Goal: Information Seeking & Learning: Check status

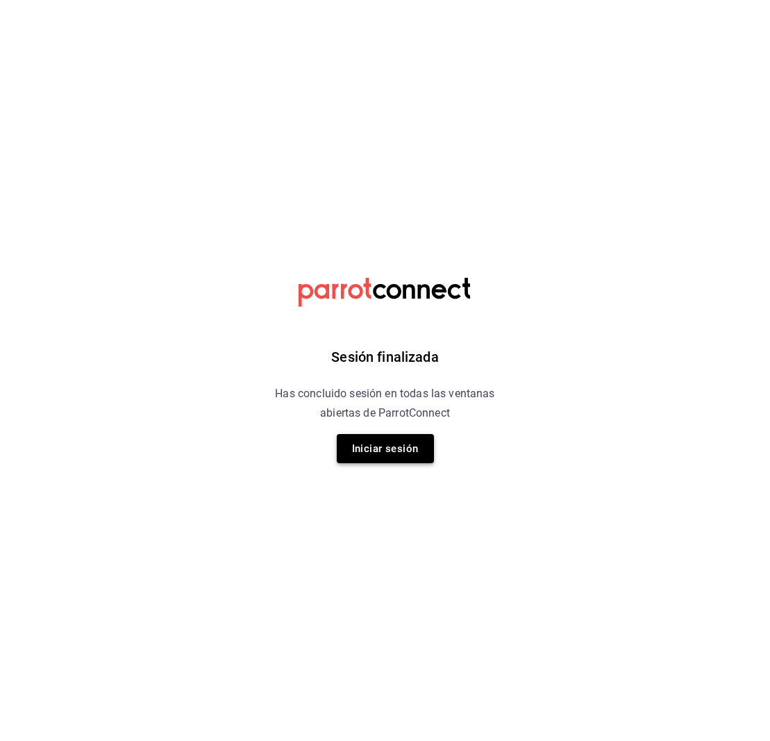
click at [369, 453] on button "Iniciar sesión" at bounding box center [385, 448] width 97 height 29
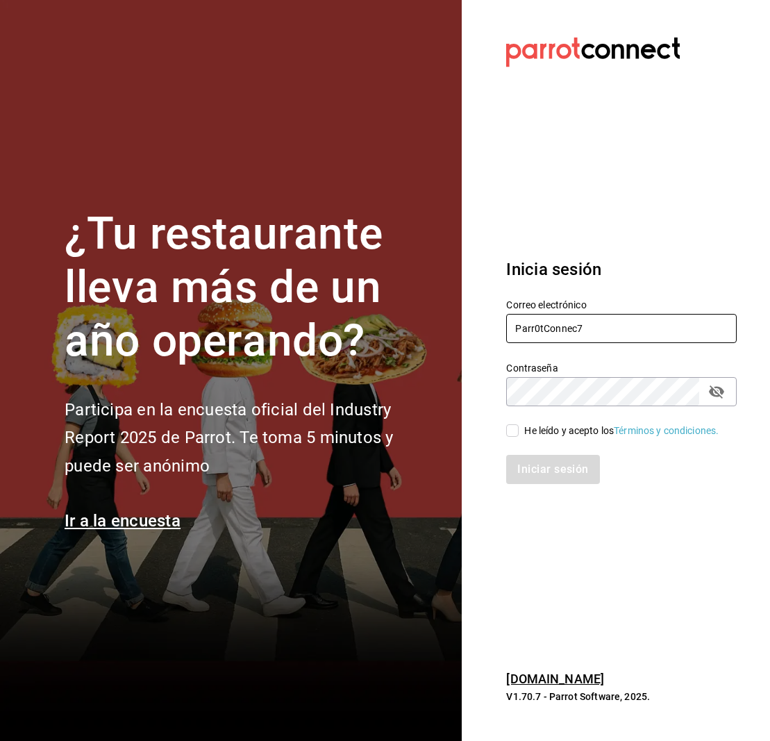
click at [591, 318] on input "Parr0tConnec7" at bounding box center [621, 328] width 231 height 29
type input "P"
type input "multiuser@cielo.com"
click at [513, 426] on input "He leído y acepto los Términos y condiciones." at bounding box center [512, 430] width 12 height 12
checkbox input "true"
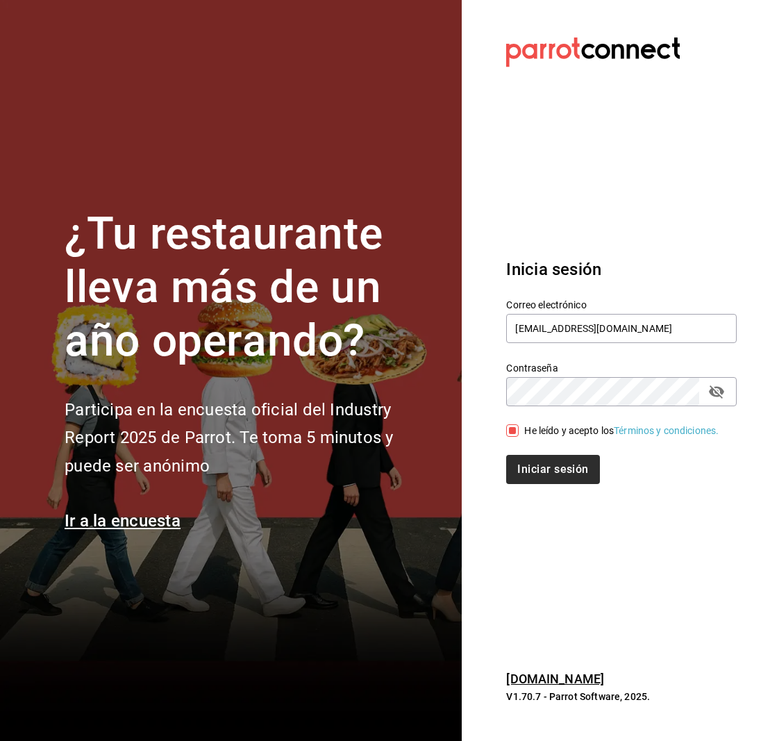
click at [569, 492] on div "Inicia sesión Correo electrónico multiuser@cielo.com Contraseña Contraseña He l…" at bounding box center [621, 370] width 231 height 260
click at [567, 476] on button "Iniciar sesión" at bounding box center [553, 469] width 94 height 29
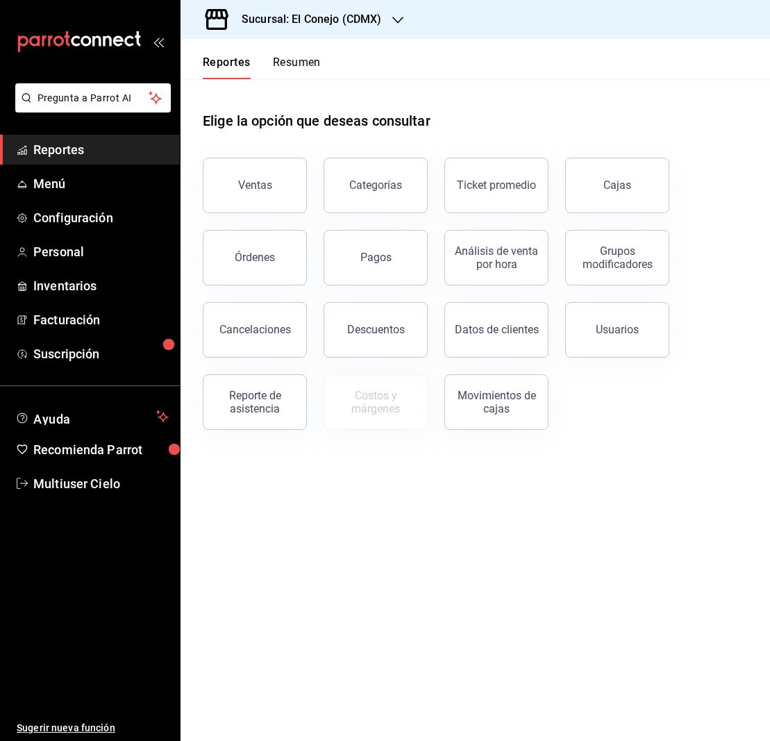
click at [399, 15] on icon "button" at bounding box center [397, 20] width 11 height 11
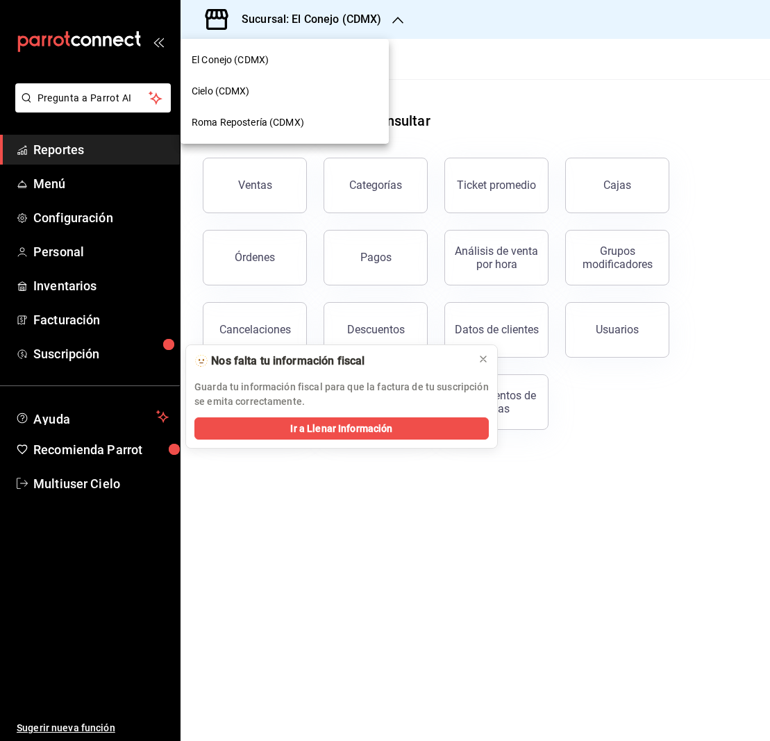
click at [248, 124] on span "Roma Repostería (CDMX)" at bounding box center [248, 122] width 112 height 15
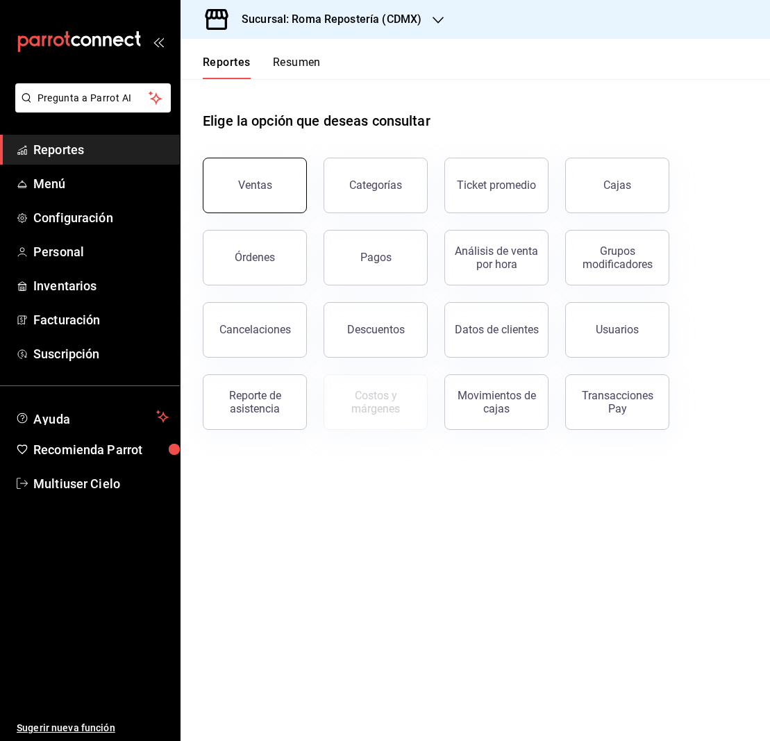
click at [267, 182] on div "Ventas" at bounding box center [255, 184] width 34 height 13
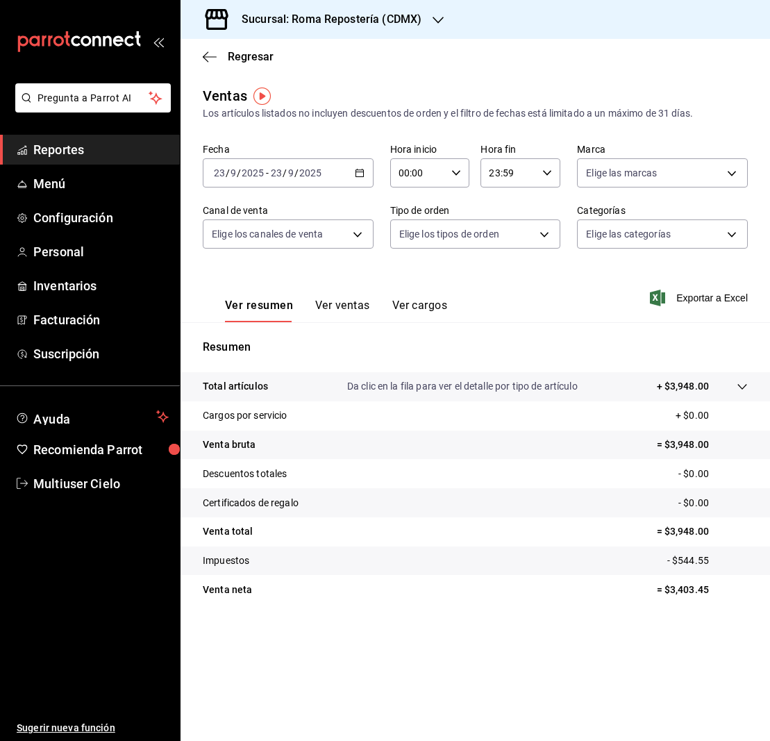
click at [362, 174] on icon "button" at bounding box center [360, 173] width 10 height 10
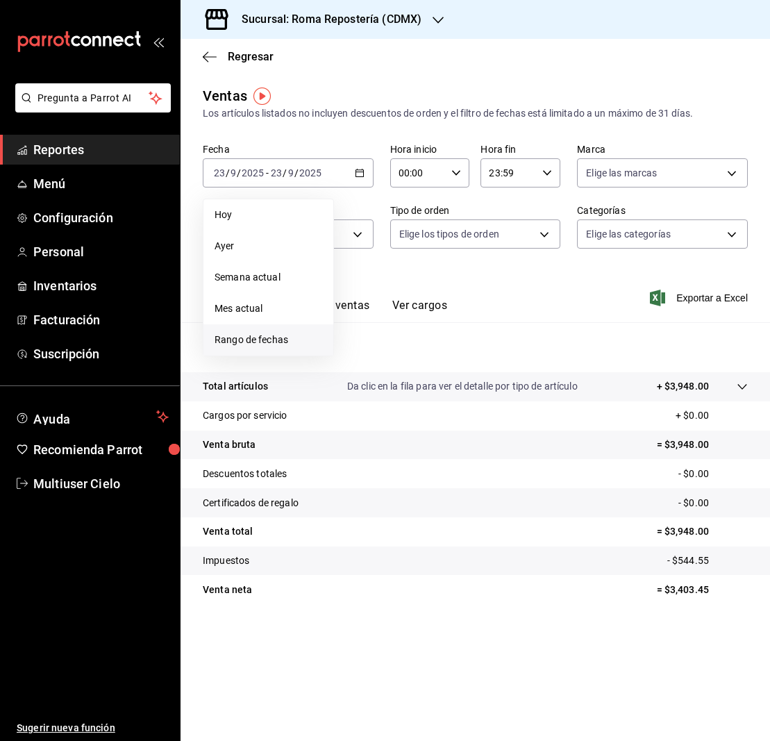
click at [247, 340] on span "Rango de fechas" at bounding box center [269, 340] width 108 height 15
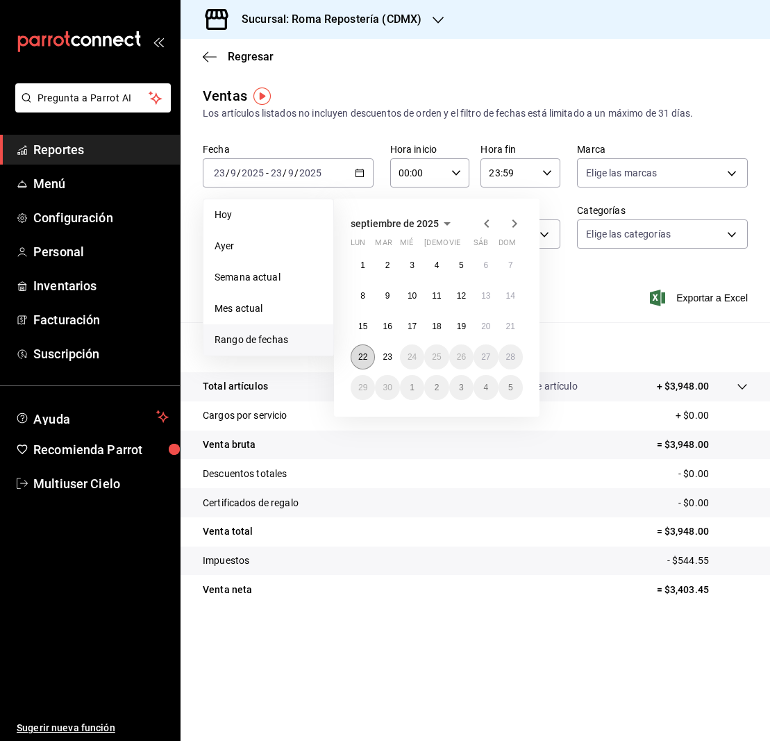
click at [366, 356] on abbr "22" at bounding box center [362, 357] width 9 height 10
click at [365, 355] on abbr "22" at bounding box center [362, 357] width 9 height 10
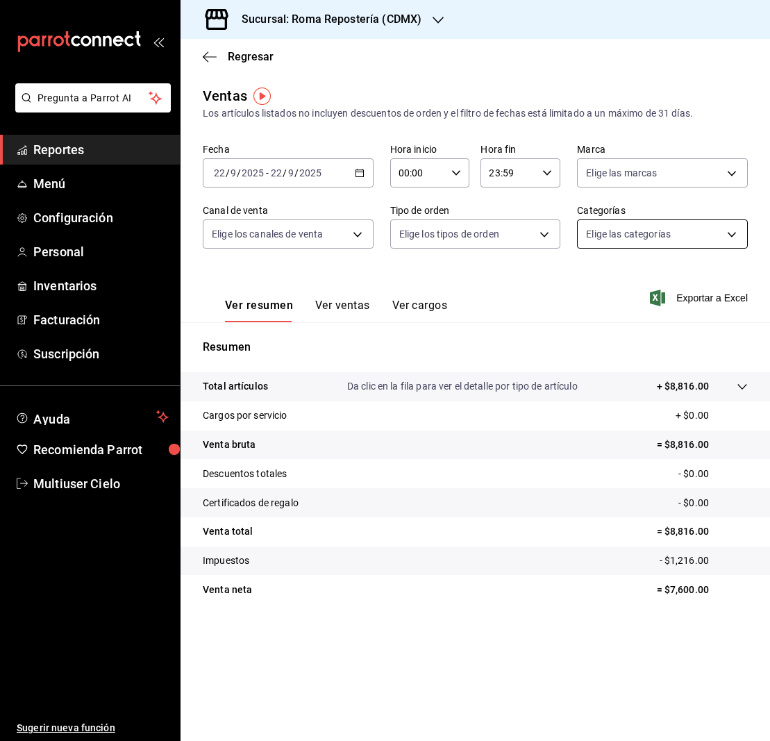
click at [733, 232] on body "Pregunta a Parrot AI Reportes Menú Configuración Personal Inventarios Facturaci…" at bounding box center [385, 370] width 770 height 741
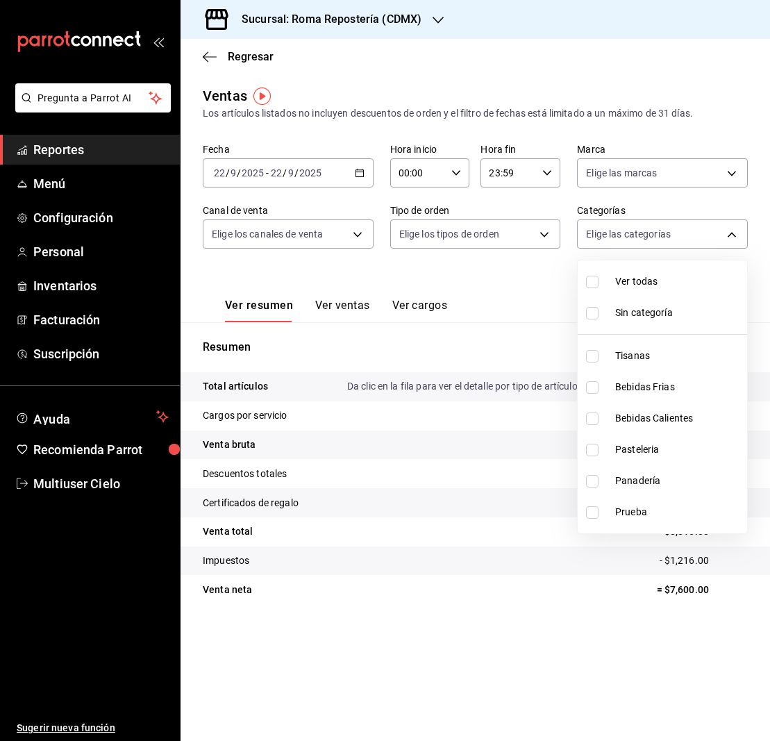
click at [597, 284] on input "checkbox" at bounding box center [592, 282] width 12 height 12
checkbox input "true"
type input "44d74398-3a95-4a4c-aaec-7957da49b416,c696a74e-b814-43f0-8adb-45b628b97f3a,80810…"
checkbox input "true"
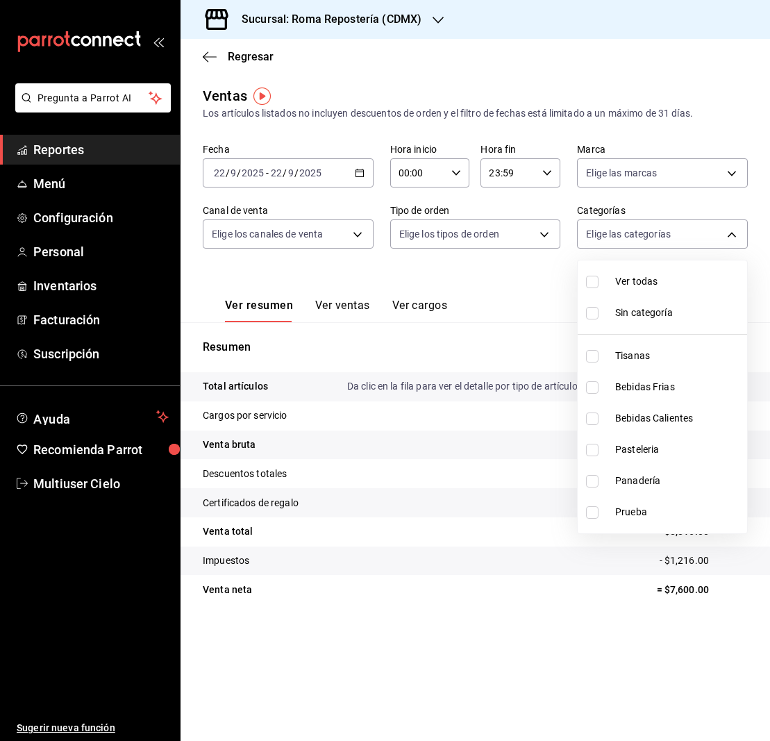
checkbox input "true"
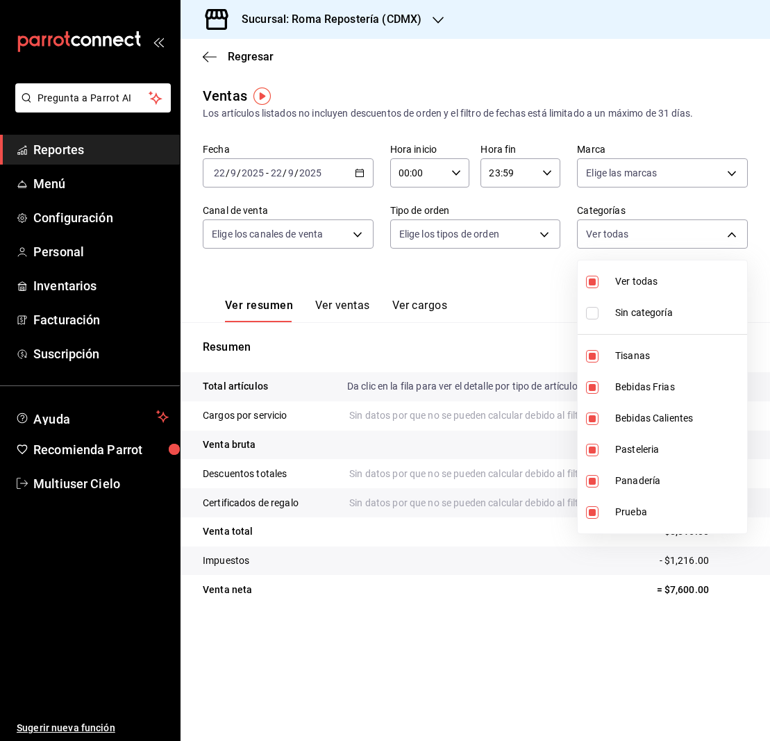
click at [478, 618] on div at bounding box center [385, 370] width 770 height 741
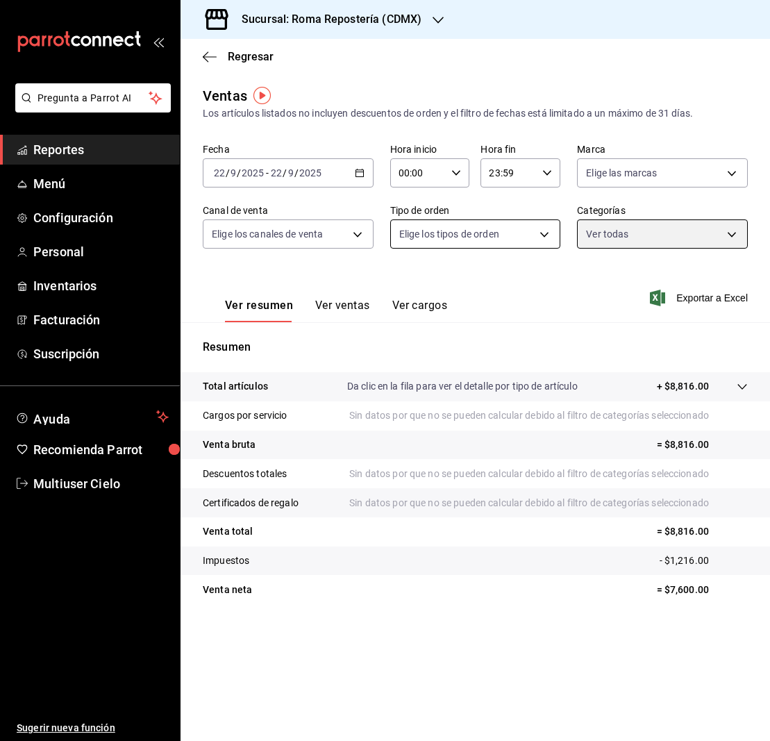
scroll to position [1, 0]
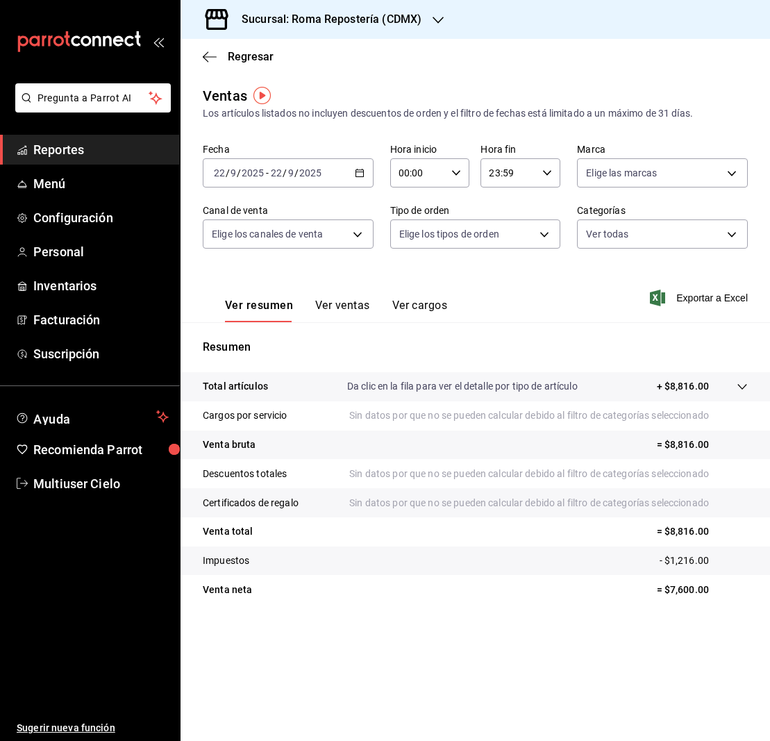
click at [331, 309] on button "Ver ventas" at bounding box center [342, 311] width 55 height 24
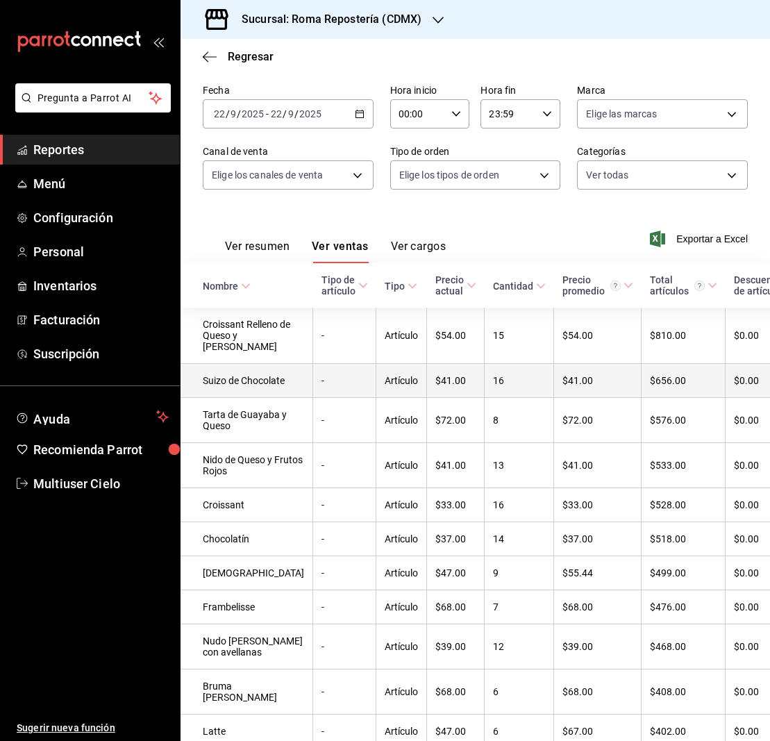
scroll to position [71, 0]
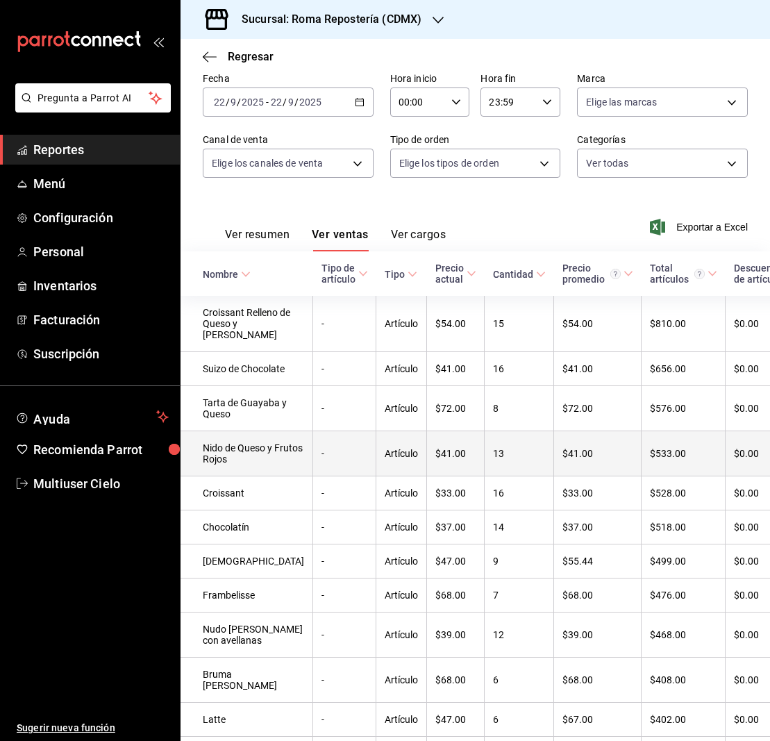
click at [485, 476] on td "13" at bounding box center [519, 453] width 69 height 45
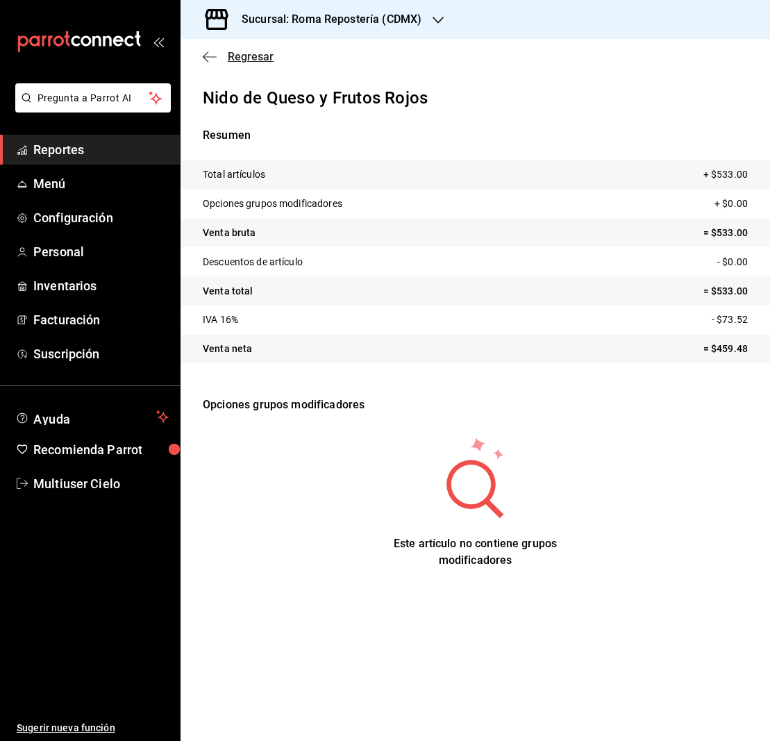
click at [204, 52] on icon "button" at bounding box center [210, 57] width 14 height 12
click at [240, 58] on span "Regresar" at bounding box center [251, 56] width 46 height 13
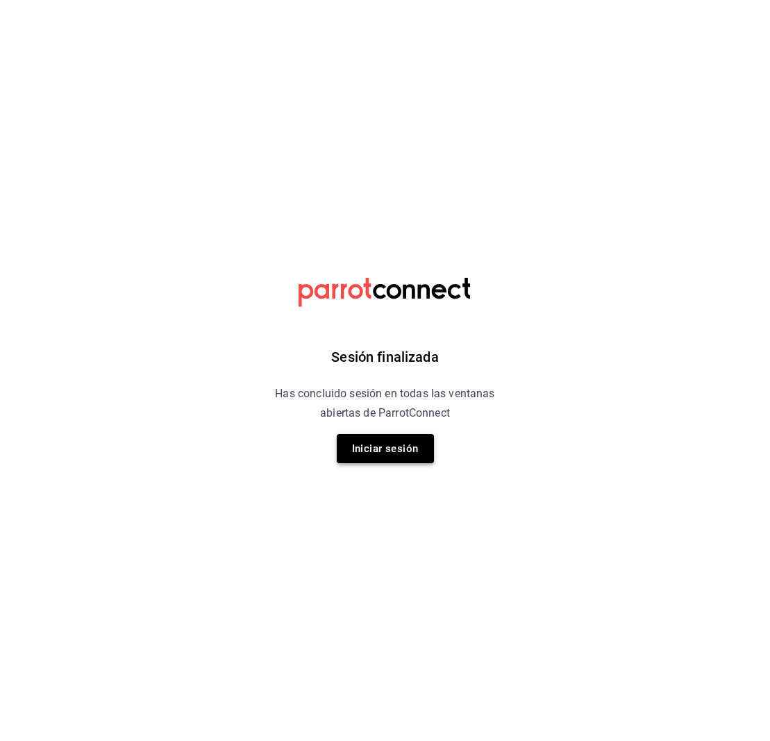
click at [406, 450] on button "Iniciar sesión" at bounding box center [385, 448] width 97 height 29
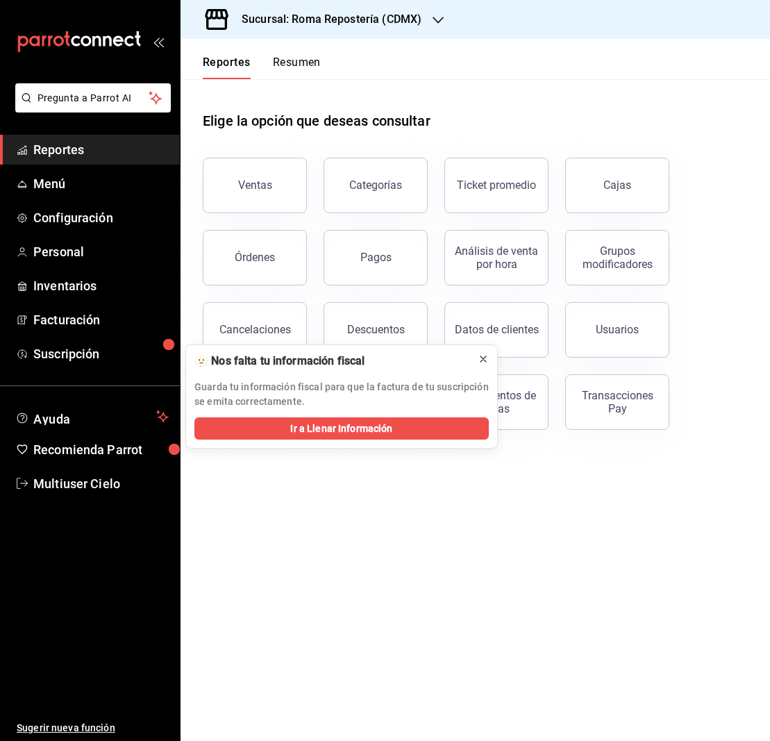
click at [481, 356] on icon at bounding box center [483, 358] width 11 height 11
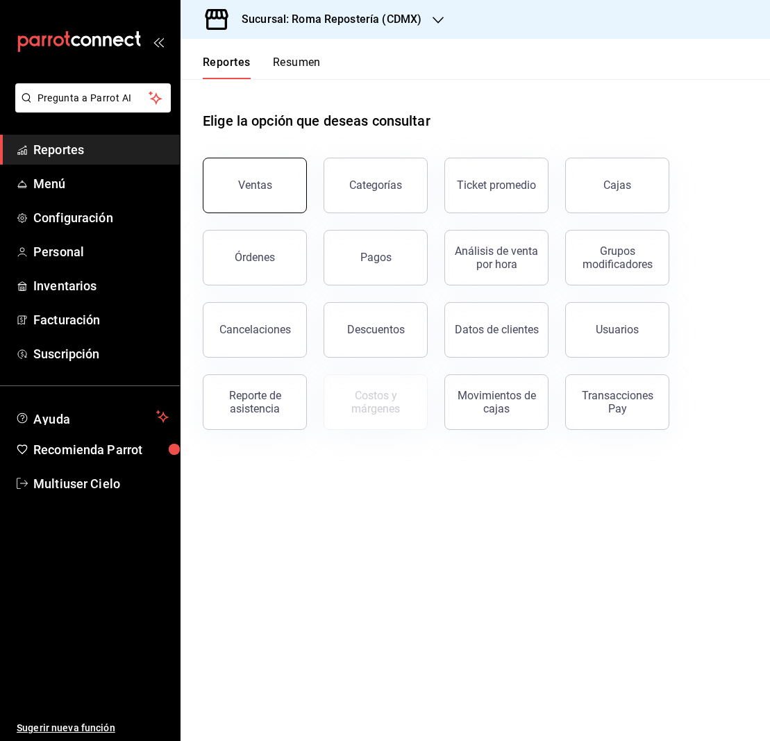
click at [275, 191] on button "Ventas" at bounding box center [255, 186] width 104 height 56
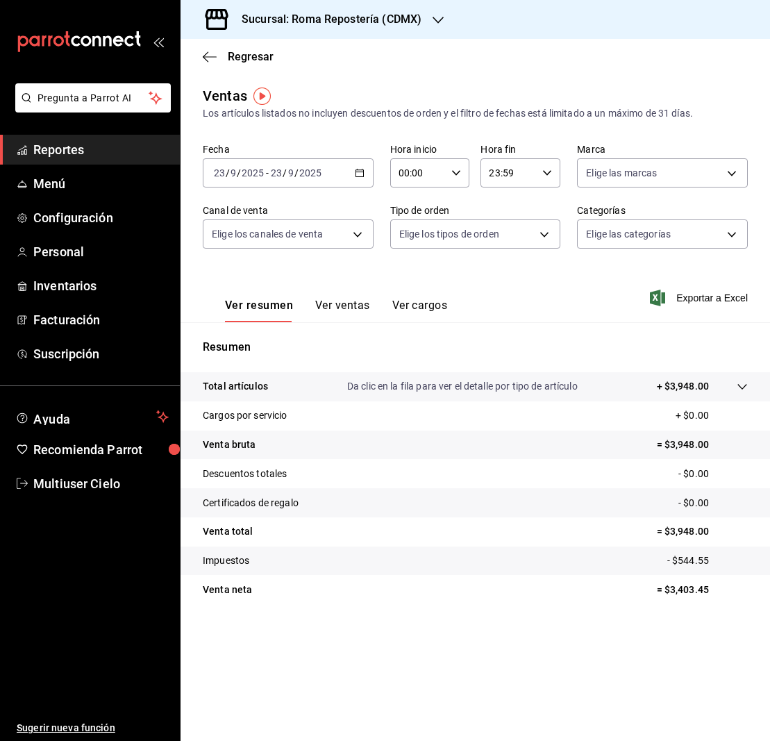
click at [361, 172] on \(Stroke\) "button" at bounding box center [360, 172] width 8 height 1
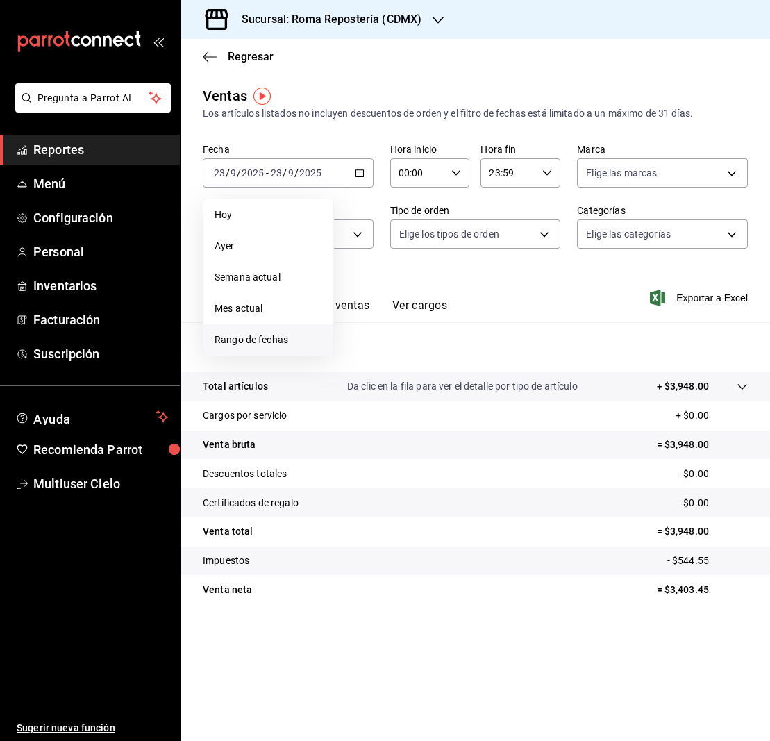
click at [278, 338] on span "Rango de fechas" at bounding box center [269, 340] width 108 height 15
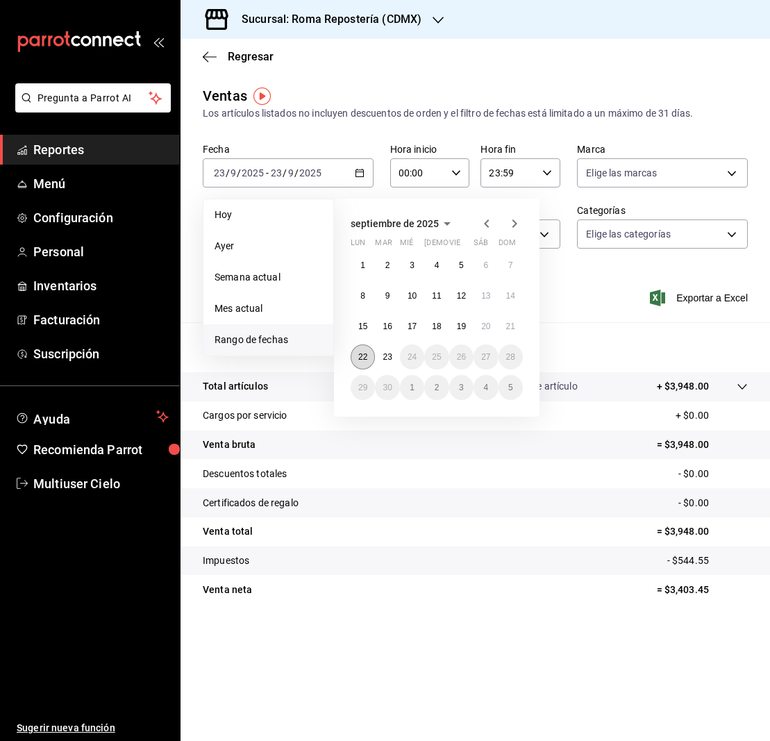
click at [363, 357] on abbr "22" at bounding box center [362, 357] width 9 height 10
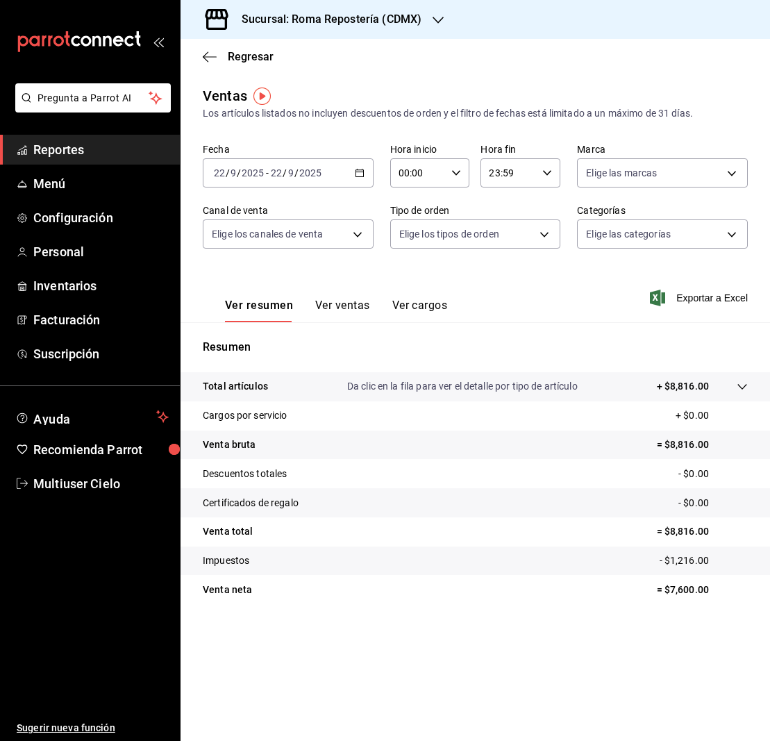
click at [352, 304] on button "Ver ventas" at bounding box center [342, 311] width 55 height 24
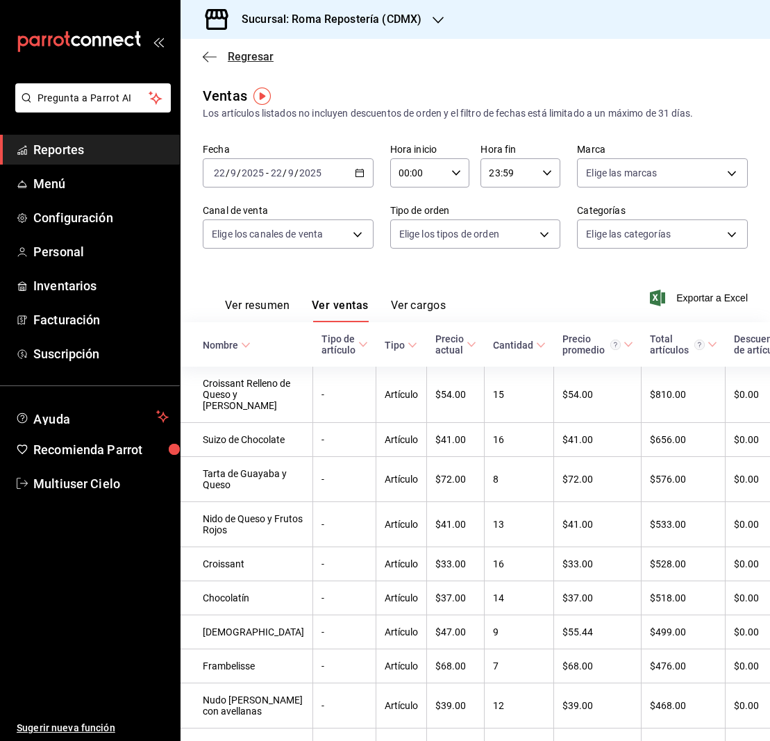
click at [207, 57] on icon "button" at bounding box center [210, 56] width 14 height 1
